Goal: Communication & Community: Answer question/provide support

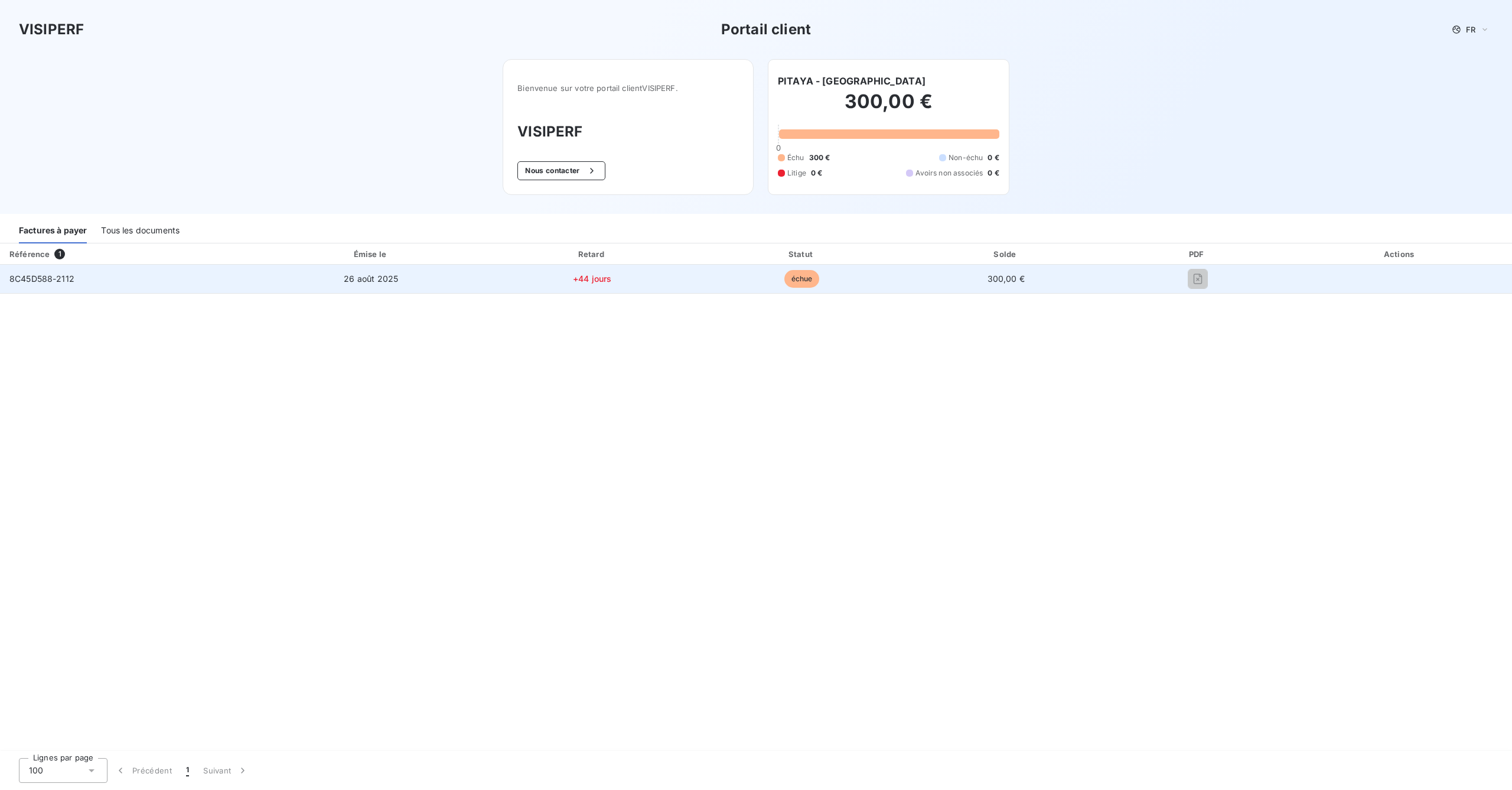
click at [45, 282] on span "8C45D588-2112" at bounding box center [42, 278] width 65 height 10
click at [820, 281] on span "échue" at bounding box center [802, 279] width 36 height 18
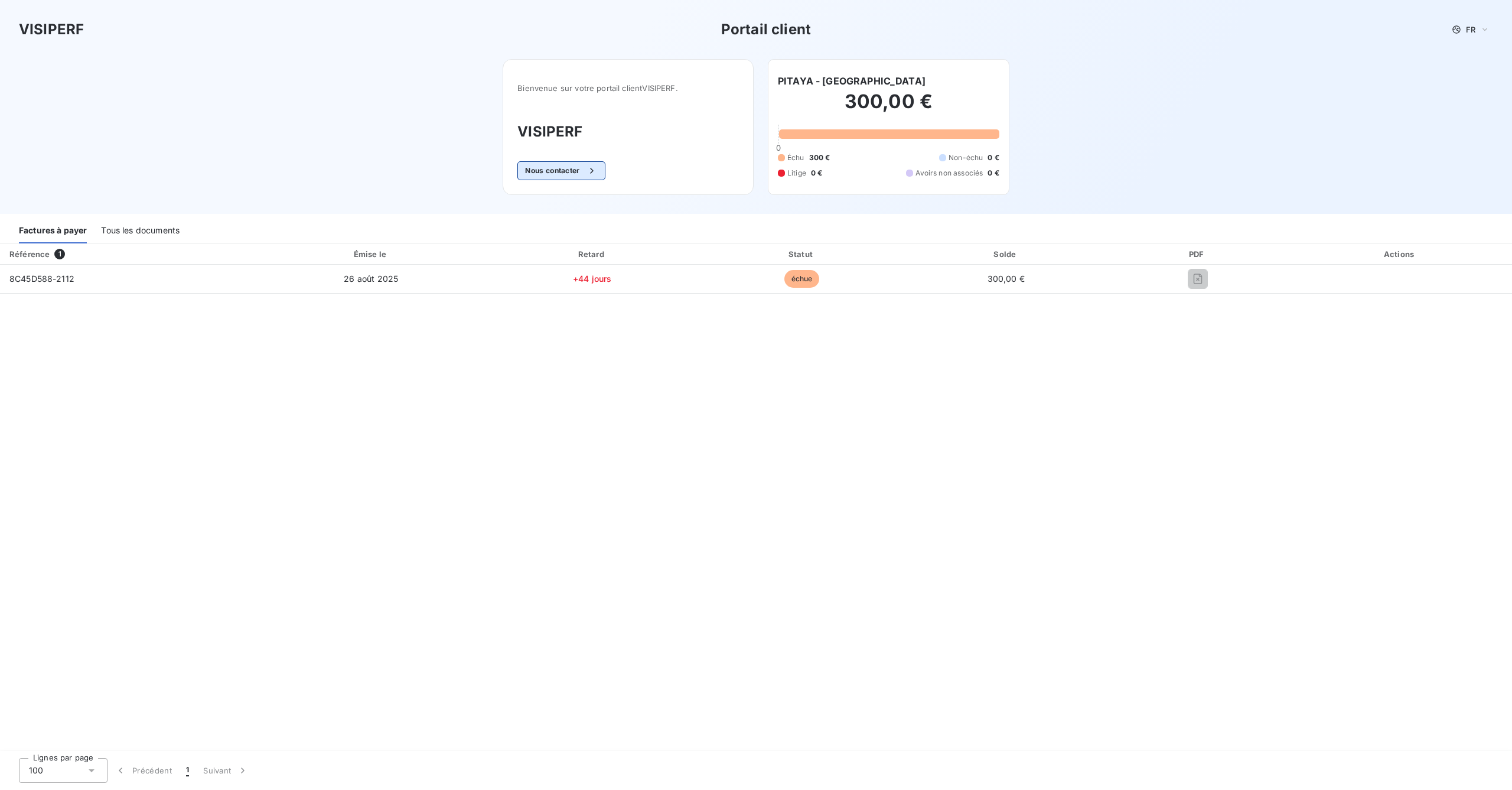
click at [562, 172] on button "Nous contacter" at bounding box center [561, 170] width 88 height 19
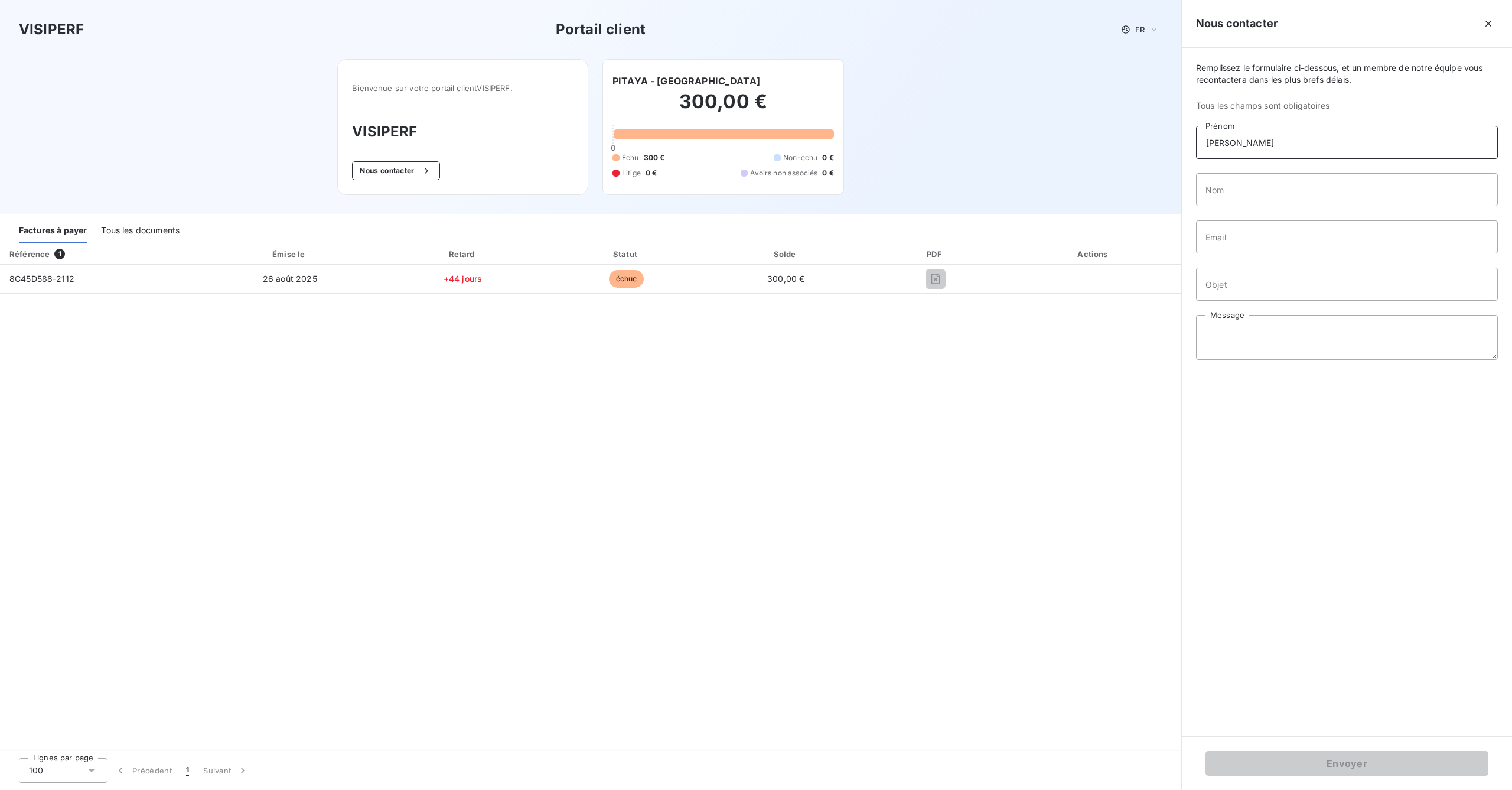
type input "[PERSON_NAME]"
type input "SONNINO"
type input "[EMAIL_ADDRESS][DOMAIN_NAME]"
click at [1240, 287] on input "Objet" at bounding box center [1347, 284] width 302 height 33
type input "Erreur de destinataire"
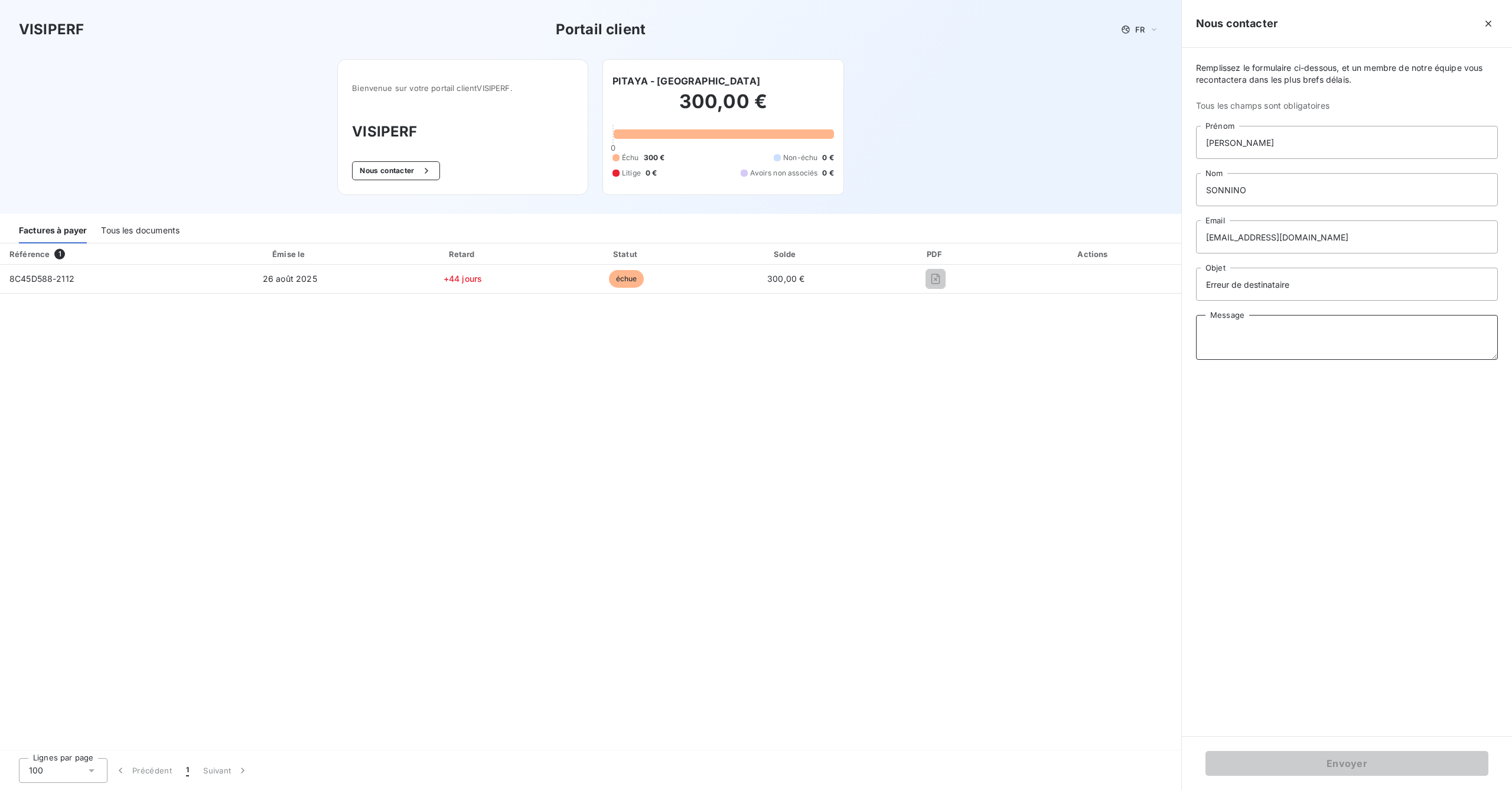
click at [1246, 321] on textarea "Message" at bounding box center [1347, 337] width 302 height 45
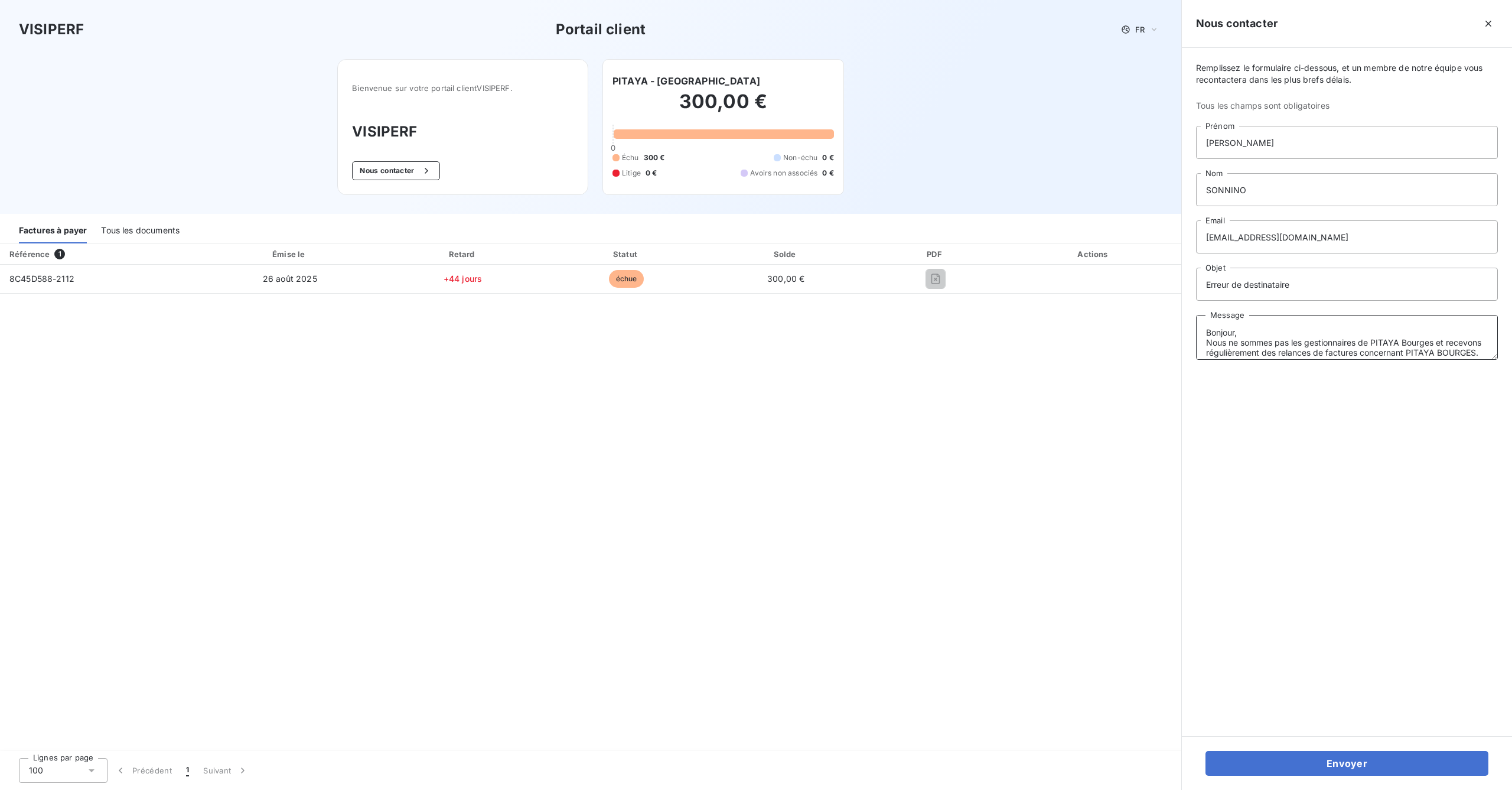
scroll to position [8, 0]
paste textarea "[PERSON_NAME][EMAIL_ADDRESS][DOMAIN_NAME]"
click at [1219, 341] on textarea "Bonjour, Nous ne sommes pas les gestionnaires de PITAYA Bourges et recevons rég…" at bounding box center [1347, 337] width 302 height 45
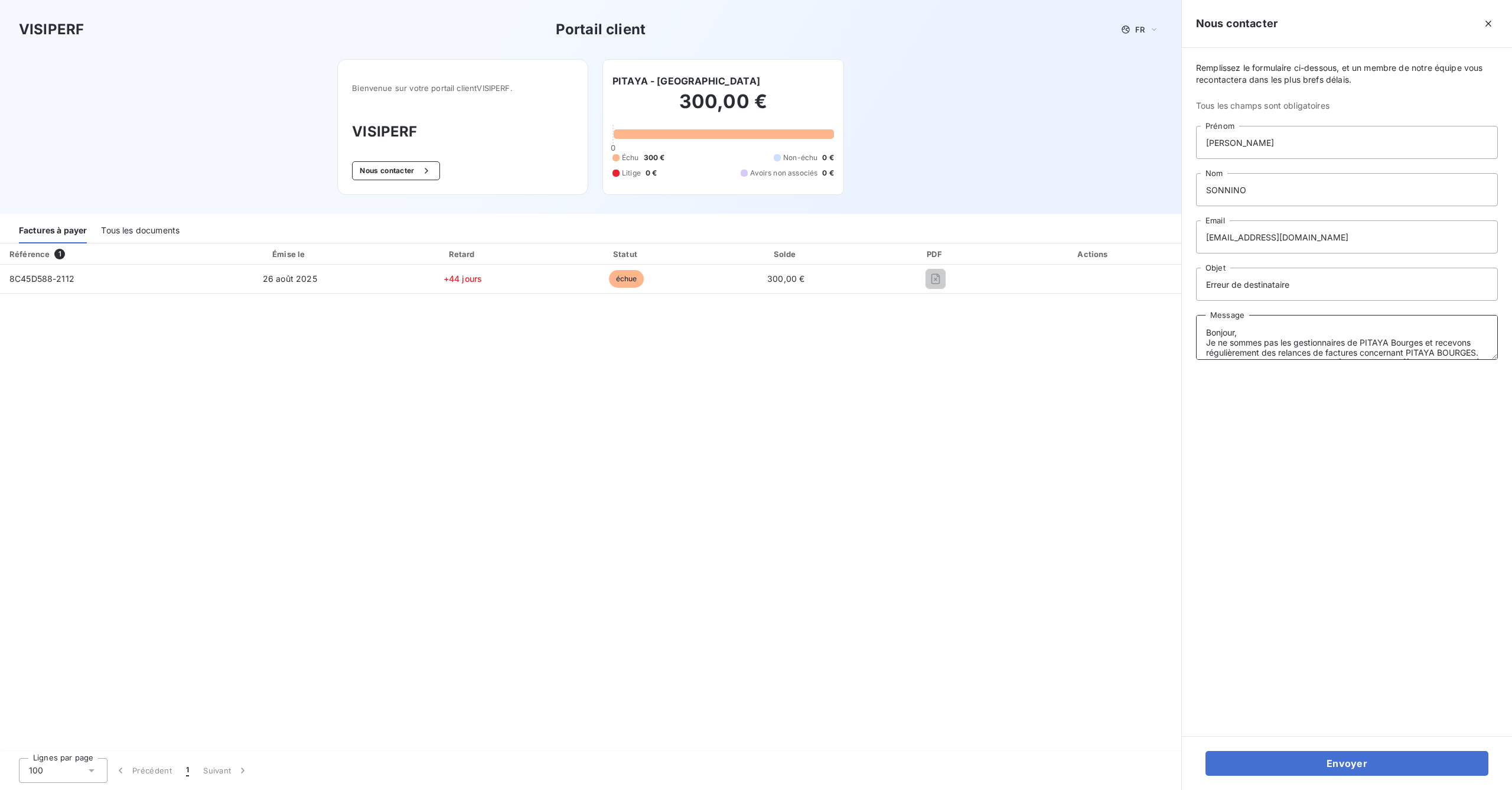
click at [1244, 346] on textarea "Bonjour, Je ne sommes pas les gestionnaires de PITAYA Bourges et recevons régul…" at bounding box center [1347, 337] width 302 height 45
click at [1309, 346] on textarea "Bonjour, Je ne suis pas les gestionnaires de PITAYA Bourges et recevons réguliè…" at bounding box center [1347, 337] width 302 height 45
drag, startPoint x: 1340, startPoint y: 341, endPoint x: 1307, endPoint y: 340, distance: 33.0
click at [1307, 340] on textarea "Bonjour, Je ne suis pas les gestionnaires de PITAYA Bourges et recevons réguliè…" at bounding box center [1347, 337] width 302 height 45
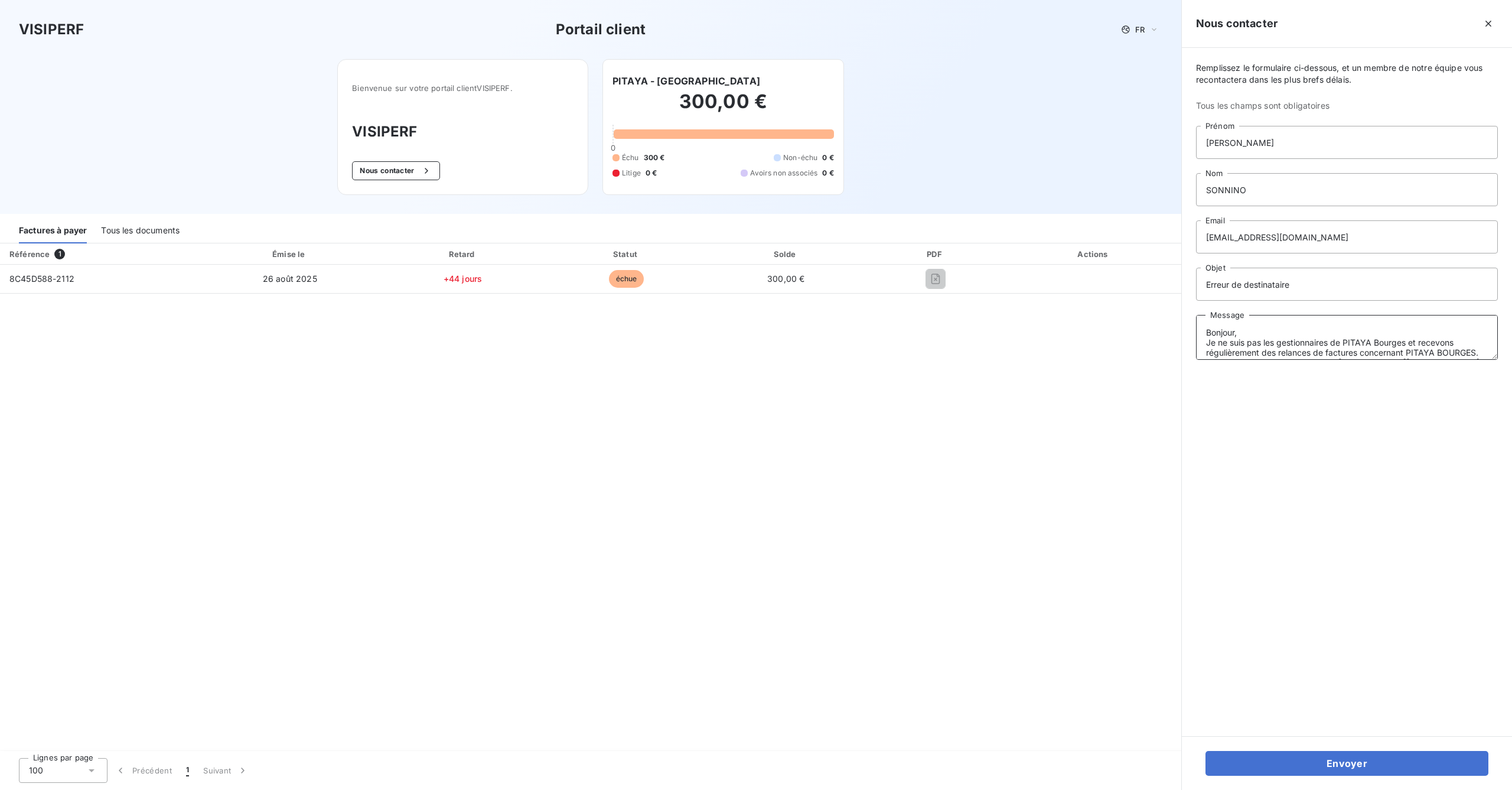
drag, startPoint x: 1341, startPoint y: 341, endPoint x: 1263, endPoint y: 341, distance: 78.0
click at [1263, 341] on textarea "Bonjour, Je ne suis pas les gestionnaires de PITAYA Bourges et recevons réguliè…" at bounding box center [1347, 337] width 302 height 45
click at [1461, 341] on textarea "Bonjour, Je ne suis pas concerné par le restaurant PITAYA Bourges et recevons r…" at bounding box center [1347, 337] width 302 height 45
click at [1440, 341] on textarea "Bonjour, Je ne suis pas concerné par le restaurant PITAYA Bourges et reçois rég…" at bounding box center [1347, 337] width 302 height 45
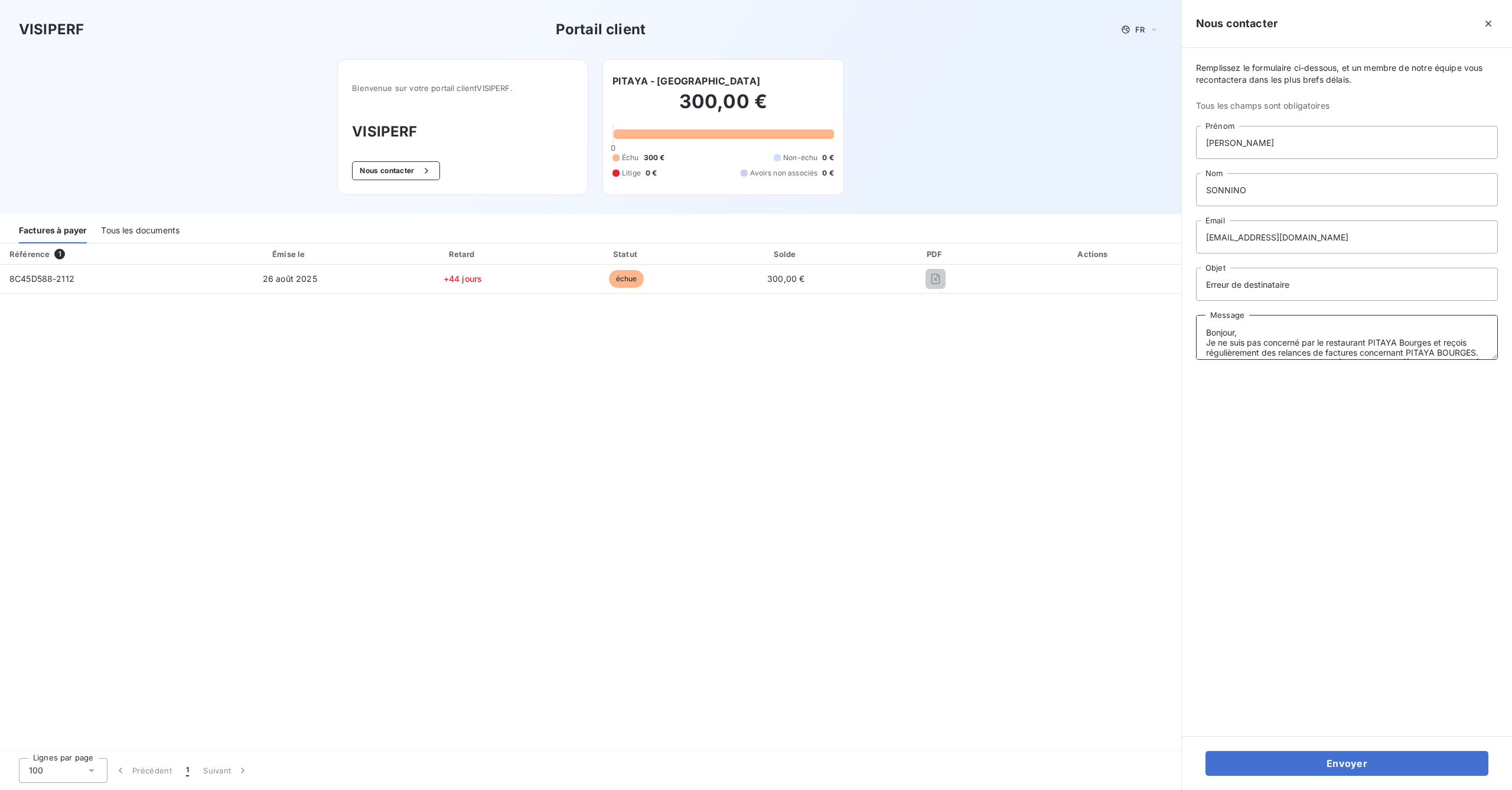
click at [1440, 341] on textarea "Bonjour, Je ne suis pas concerné par le restaurant PITAYA Bourges et reçois rég…" at bounding box center [1347, 337] width 302 height 45
click at [1413, 340] on textarea "Bonjour, Je ne suis pas concerné par le restaurant PITAYA Bourges pourtant je r…" at bounding box center [1347, 337] width 302 height 45
click at [1247, 335] on textarea "Bonjour, Je ne suis pas concerné par le restaurant PITAYA BOURGES pourtant je r…" at bounding box center [1347, 337] width 302 height 45
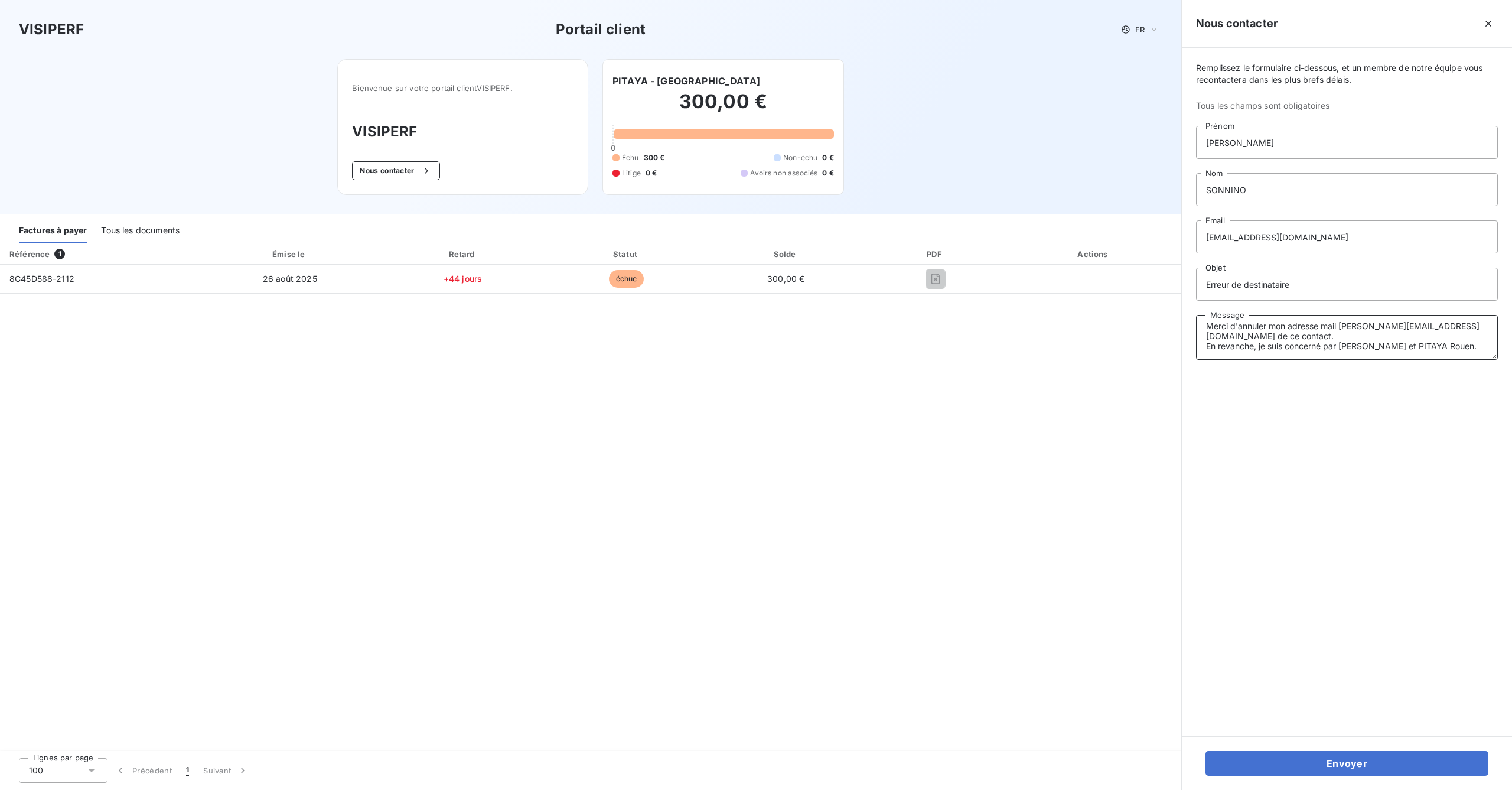
click at [1247, 335] on textarea "Bonjour, Je ne suis pas concerné par le restaurant PITAYA BOURGES pourtant je r…" at bounding box center [1347, 337] width 302 height 45
click at [1292, 336] on textarea "Bonjour, Je ne suis pas concerné par le restaurant PITAYA BOURGES pourtant je r…" at bounding box center [1347, 337] width 302 height 45
click at [1257, 327] on textarea "Bonjour, Je ne suis pas concerné par le restaurant PITAYA BOURGES pourtant je r…" at bounding box center [1347, 337] width 302 height 45
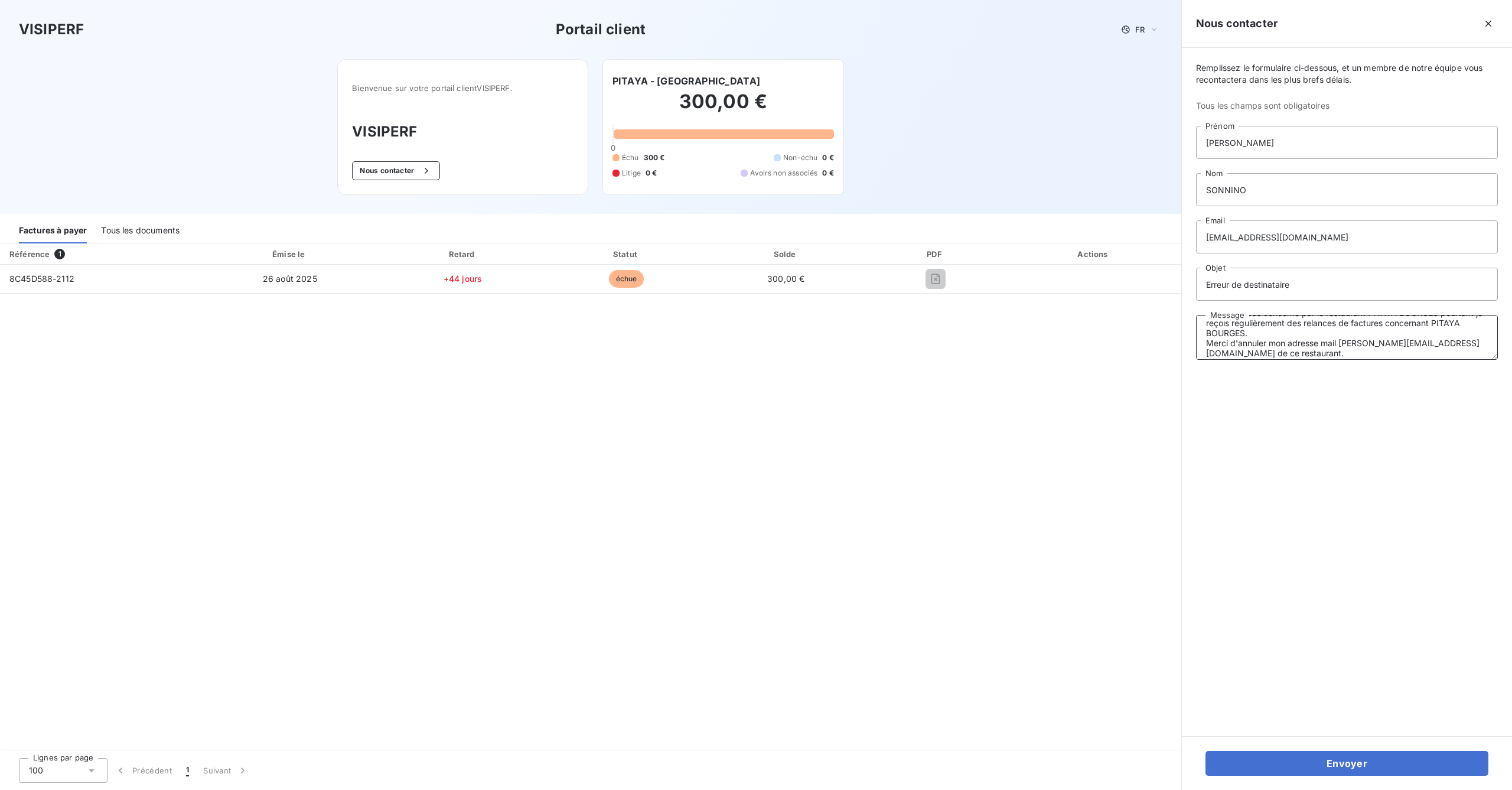
click at [1261, 332] on textarea "Bonjour, Je ne suis pas concerné par le restaurant PITAYA BOURGES pourtant je r…" at bounding box center [1347, 337] width 302 height 45
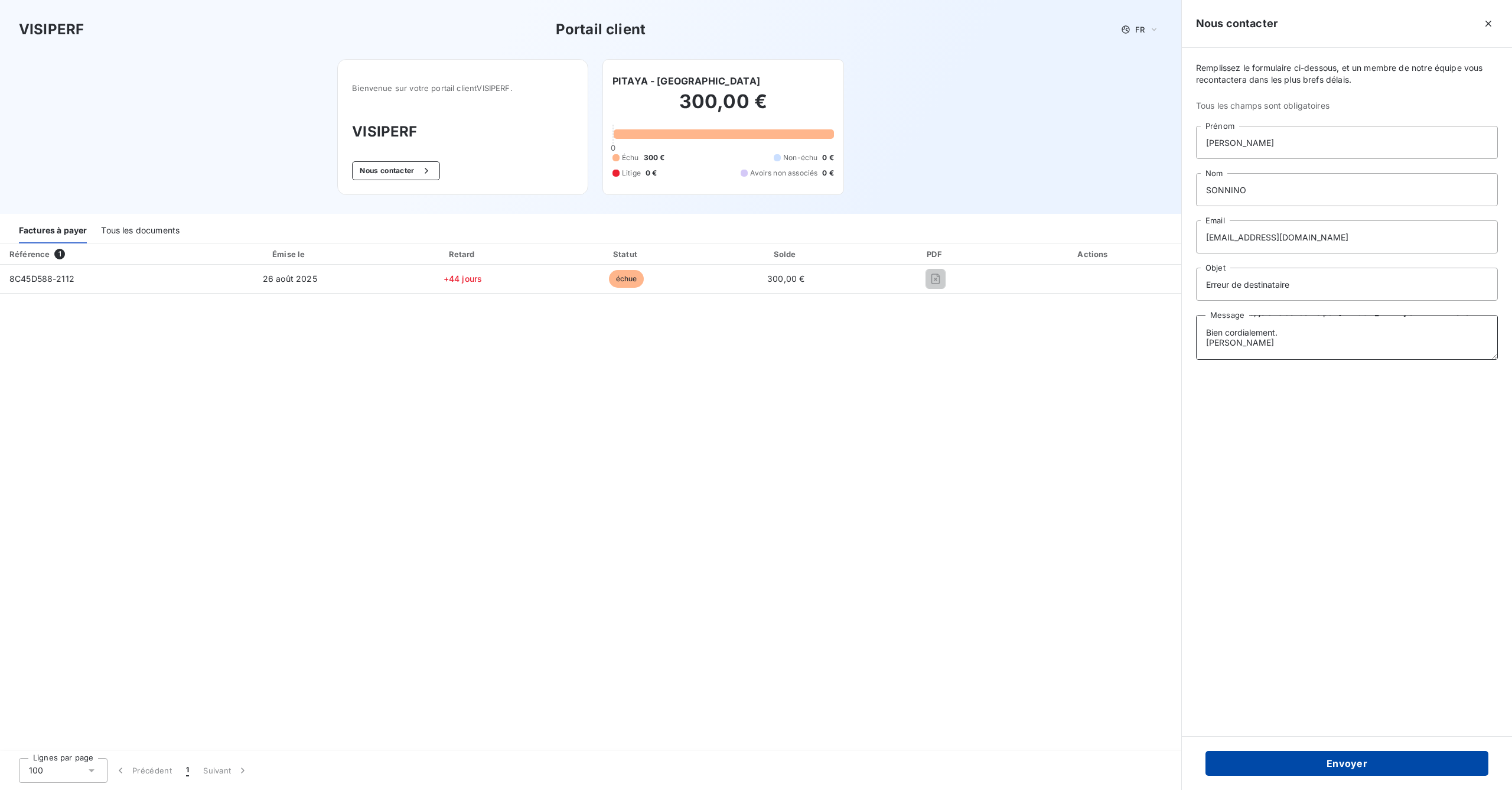
type textarea "Bonjour, Je ne suis pas concerné par le restaurant PITAYA BOURGES pourtant je r…"
click at [1348, 762] on button "Envoyer" at bounding box center [1347, 763] width 283 height 25
